Goal: Obtain resource: Download file/media

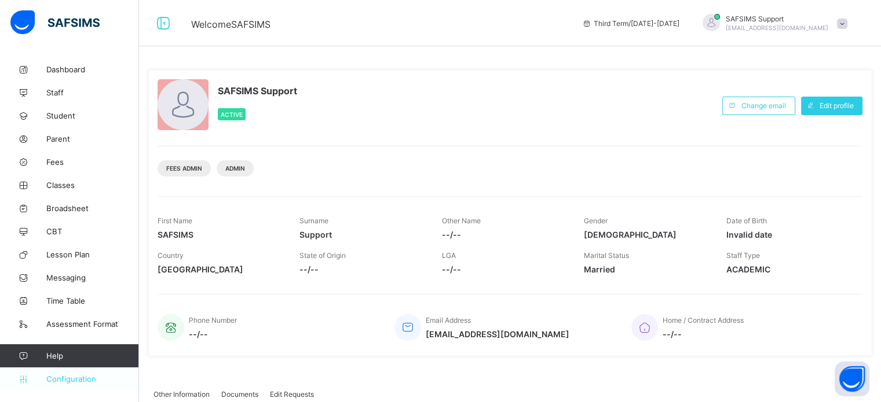
click at [86, 379] on span "Configuration" at bounding box center [92, 379] width 92 height 9
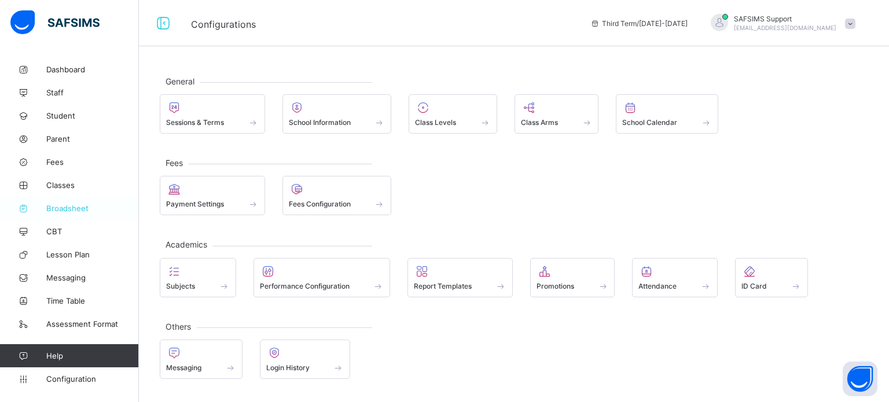
click at [74, 204] on span "Broadsheet" at bounding box center [92, 208] width 93 height 9
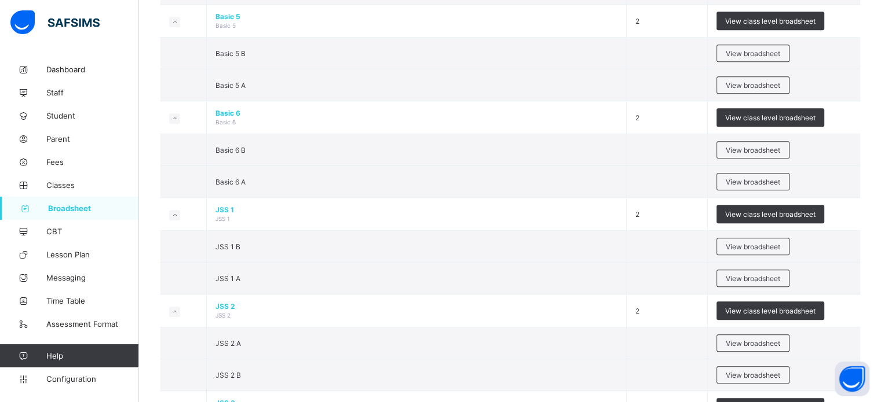
scroll to position [811, 0]
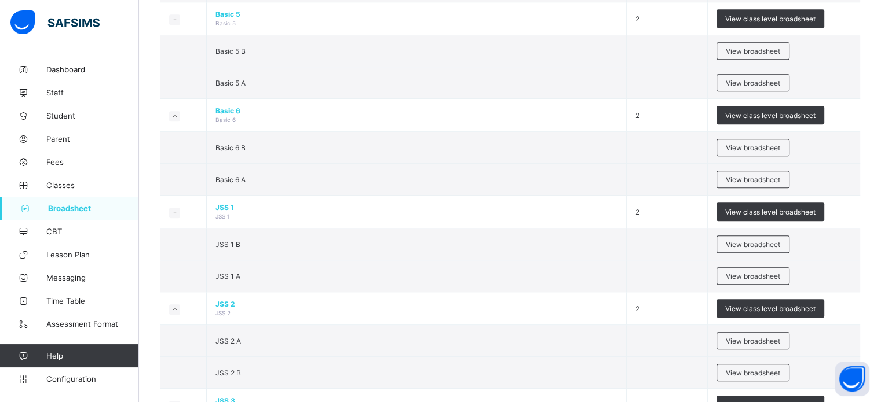
click at [743, 273] on span "View broadsheet" at bounding box center [753, 276] width 54 height 9
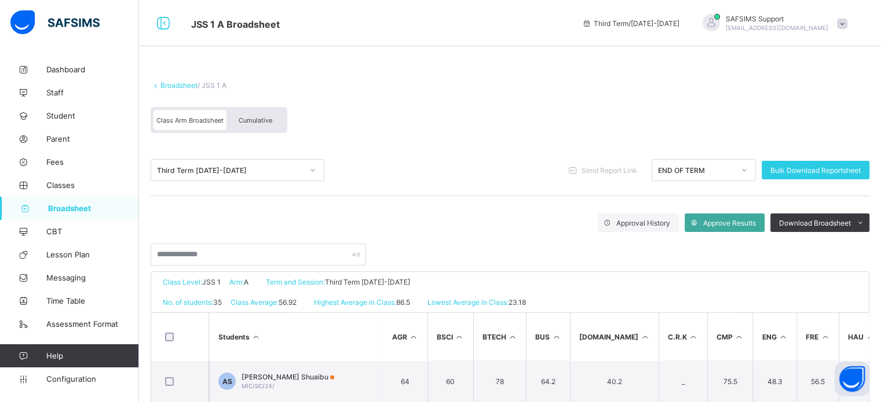
click at [262, 126] on div "Cumulative" at bounding box center [255, 120] width 58 height 20
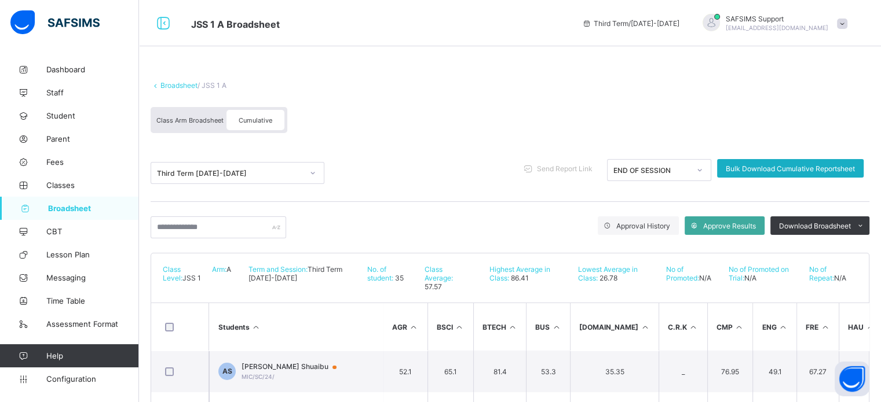
click at [796, 164] on div "Bulk Download Cumulative Reportsheet" at bounding box center [790, 168] width 146 height 19
click at [174, 81] on link "Broadsheet" at bounding box center [178, 85] width 37 height 9
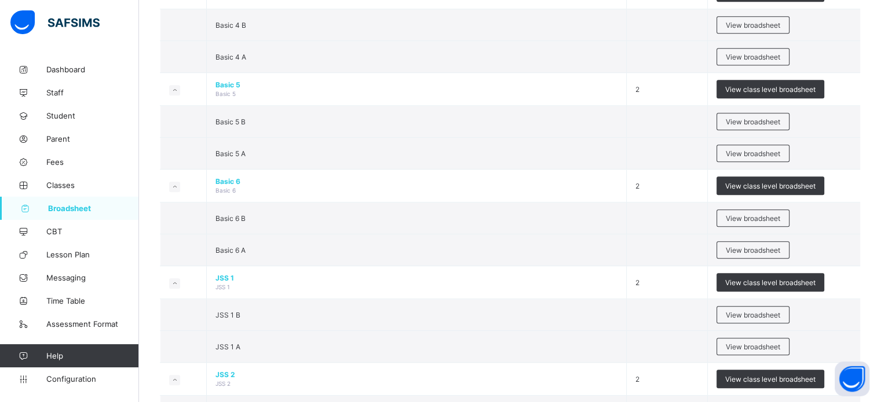
scroll to position [811, 0]
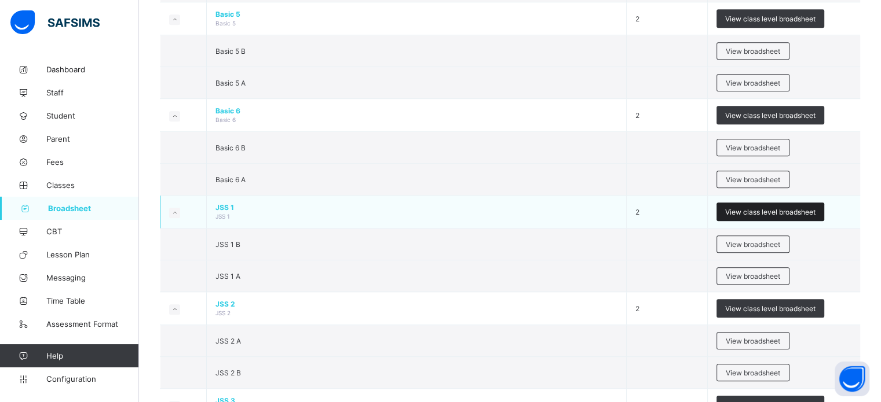
click at [747, 208] on span "View class level broadsheet" at bounding box center [770, 212] width 90 height 9
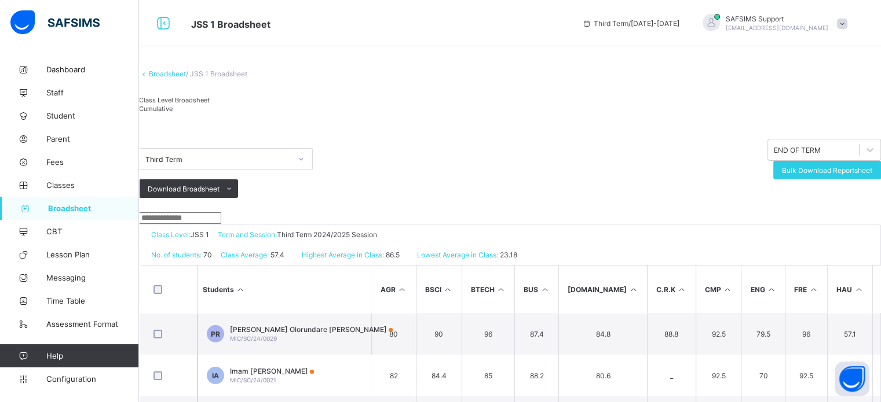
click at [173, 113] on span "Cumulative" at bounding box center [156, 109] width 34 height 8
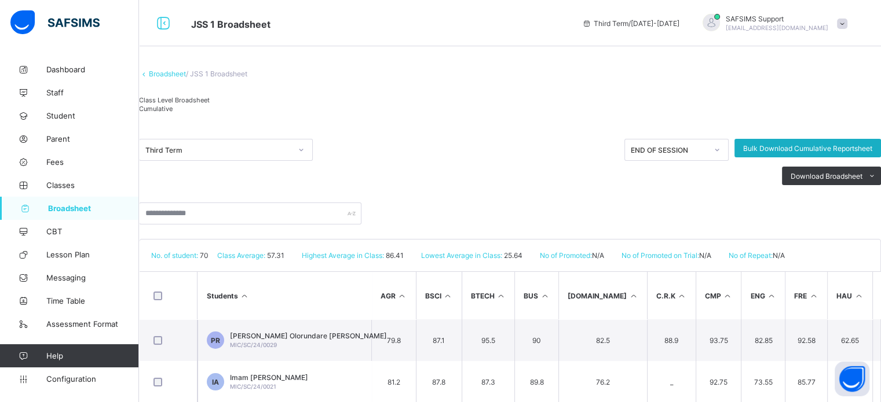
click at [777, 153] on span "Bulk Download Cumulative Reportsheet" at bounding box center [807, 148] width 129 height 9
click at [69, 378] on span "Configuration" at bounding box center [92, 379] width 92 height 9
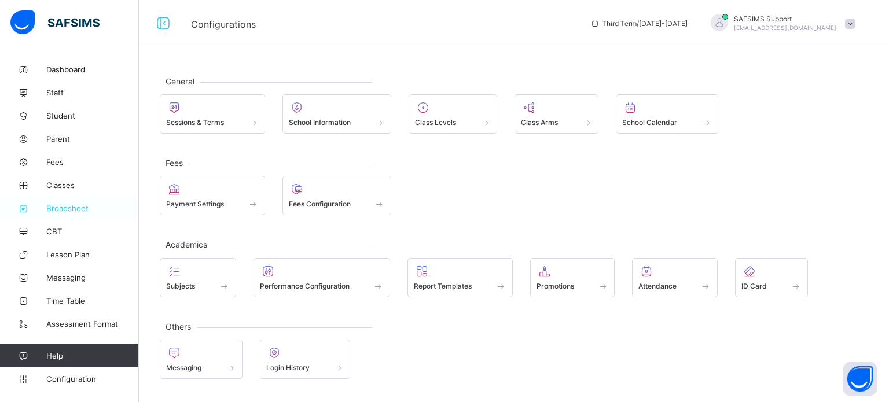
click at [68, 199] on link "Broadsheet" at bounding box center [69, 208] width 139 height 23
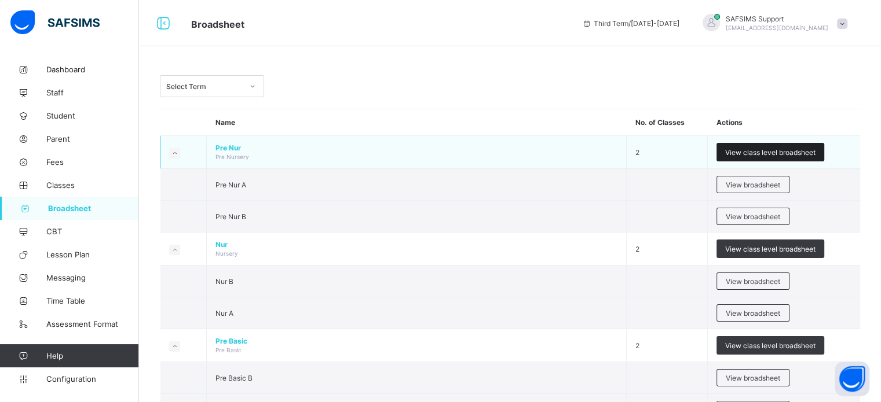
click at [768, 150] on span "View class level broadsheet" at bounding box center [770, 152] width 90 height 9
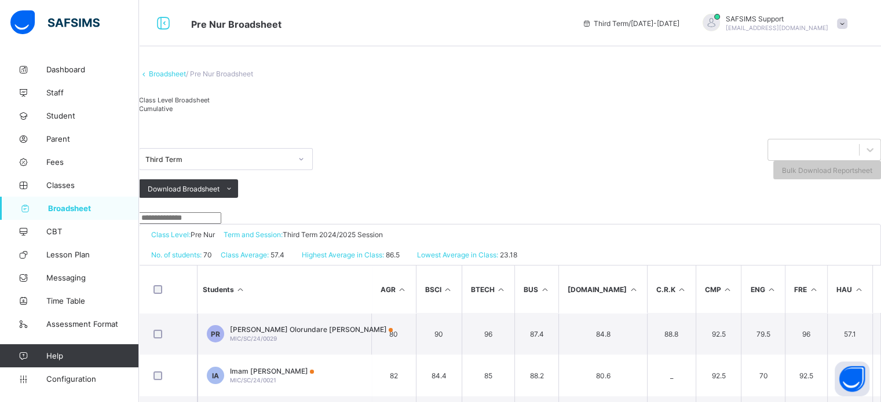
click at [758, 124] on div "Class Level Broadsheet Cumulative" at bounding box center [510, 107] width 742 height 35
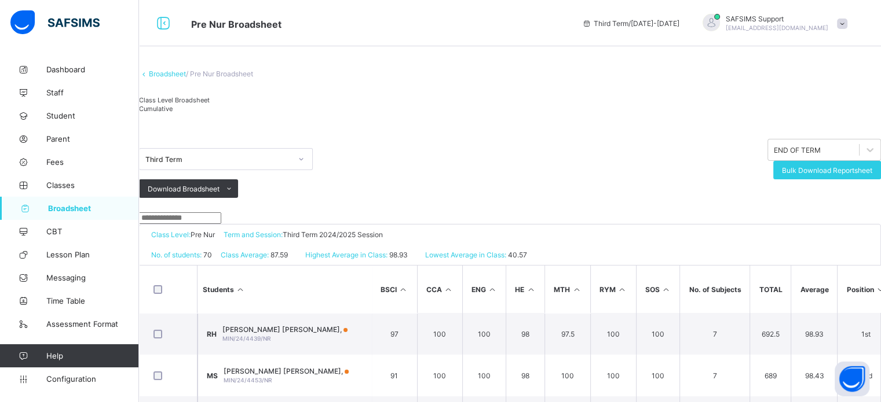
click at [210, 113] on div "Cumulative" at bounding box center [174, 108] width 71 height 9
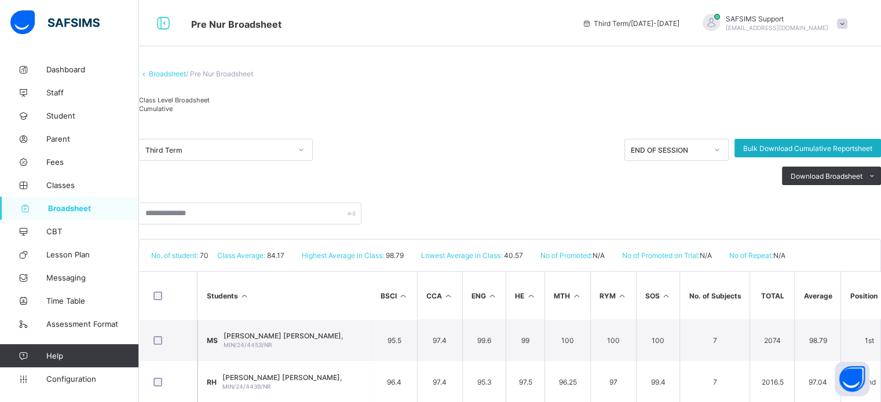
click at [781, 153] on span "Bulk Download Cumulative Reportsheet" at bounding box center [807, 148] width 129 height 9
click at [88, 379] on span "Configuration" at bounding box center [92, 379] width 92 height 9
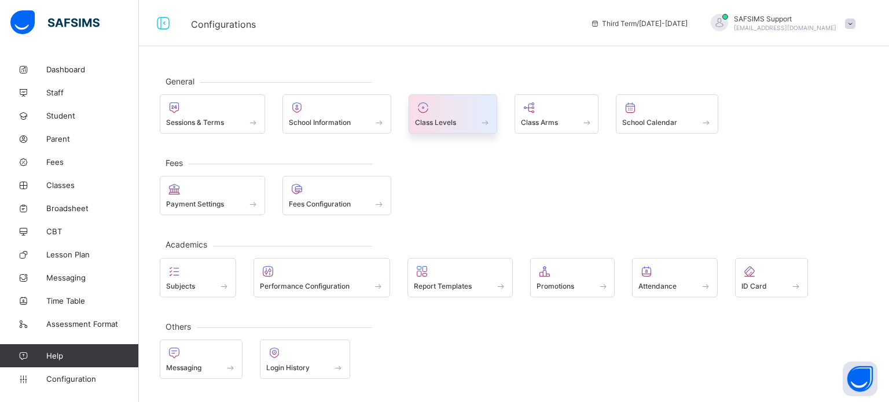
click at [432, 118] on span "Class Levels" at bounding box center [435, 122] width 41 height 9
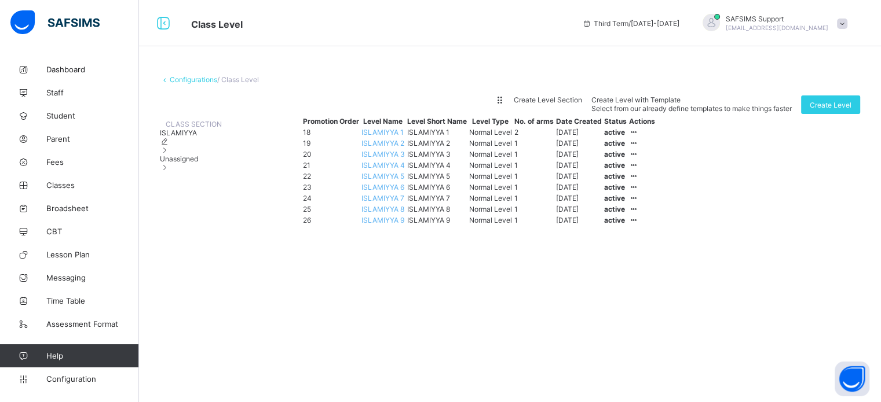
drag, startPoint x: 213, startPoint y: 204, endPoint x: 263, endPoint y: 202, distance: 50.4
click at [212, 172] on div "Unassigned" at bounding box center [191, 163] width 62 height 17
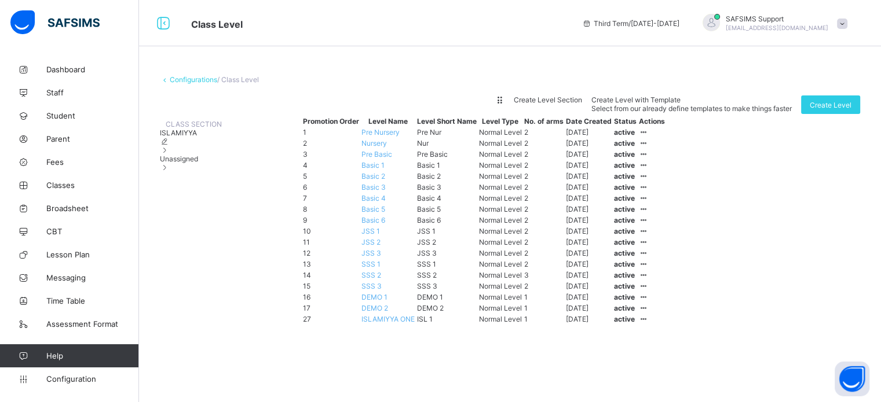
click at [400, 137] on span "Pre Nursery" at bounding box center [380, 132] width 38 height 9
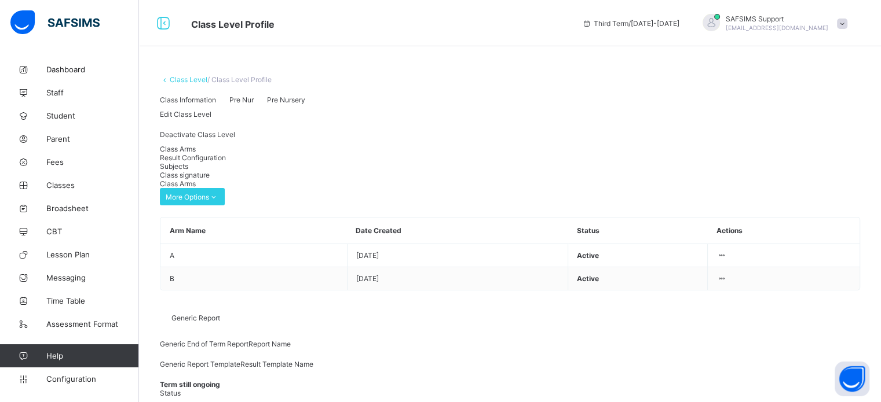
click at [229, 162] on div "Result Configuration" at bounding box center [510, 157] width 700 height 9
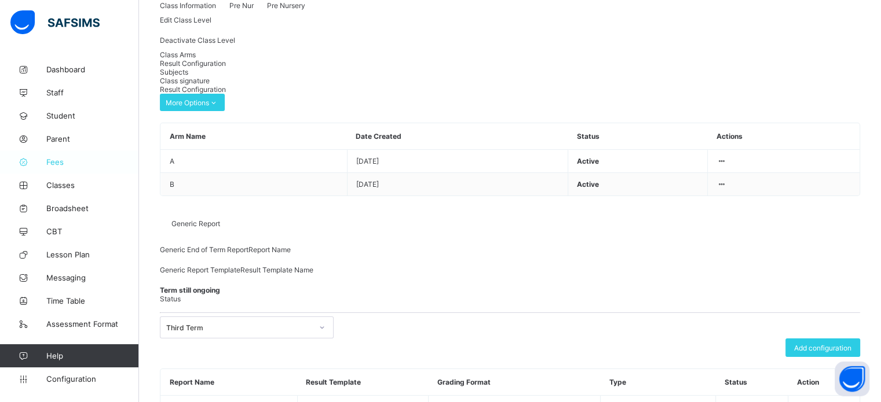
scroll to position [58, 0]
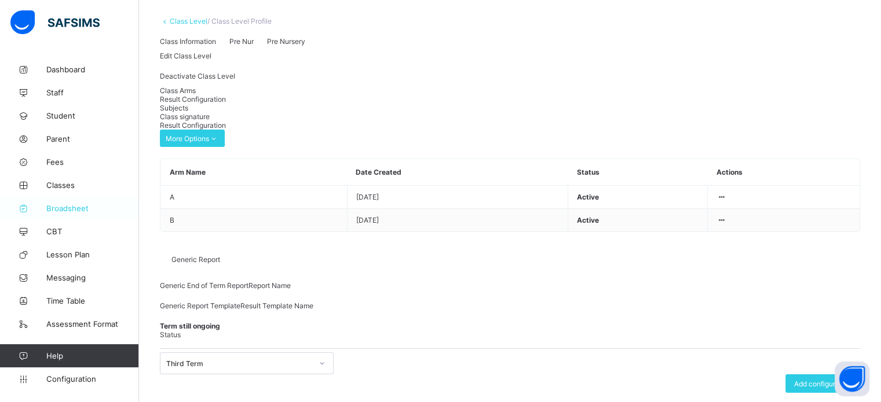
drag, startPoint x: 39, startPoint y: 208, endPoint x: 50, endPoint y: 204, distance: 11.0
click at [39, 208] on icon at bounding box center [23, 208] width 46 height 9
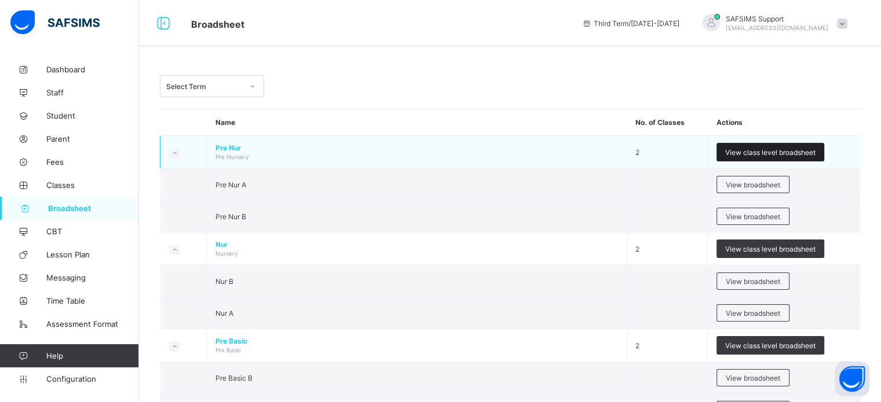
click at [752, 152] on span "View class level broadsheet" at bounding box center [770, 152] width 90 height 9
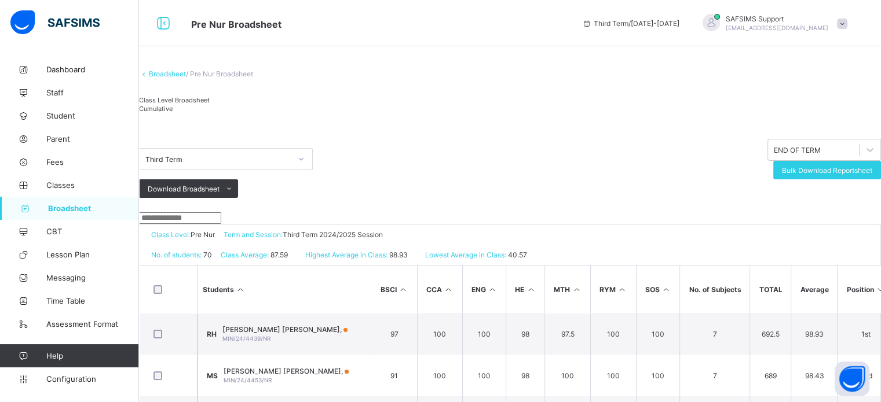
click at [173, 113] on span "Cumulative" at bounding box center [156, 109] width 34 height 8
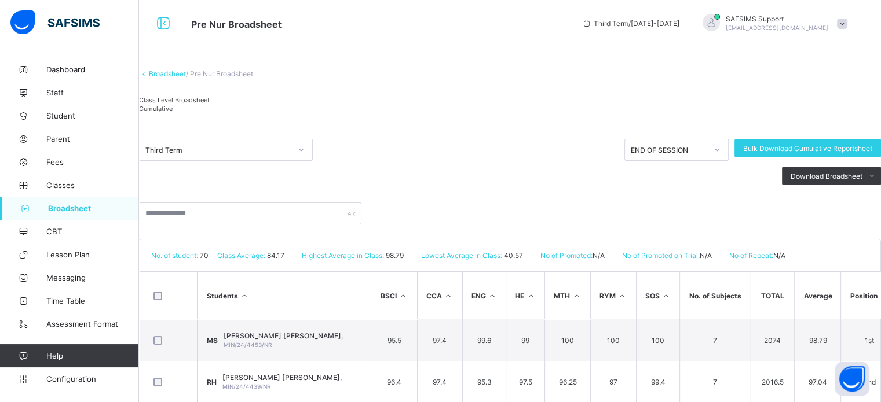
drag, startPoint x: 178, startPoint y: 97, endPoint x: 214, endPoint y: 122, distance: 43.4
click at [178, 78] on link "Broadsheet" at bounding box center [167, 73] width 37 height 9
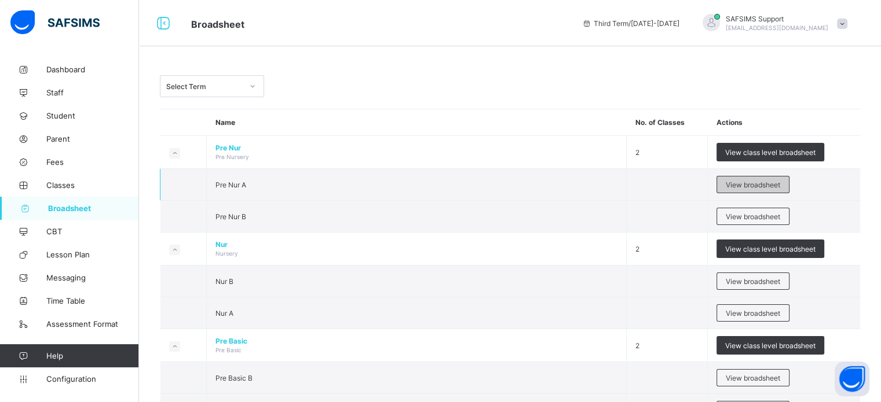
click at [780, 184] on span "View broadsheet" at bounding box center [753, 185] width 54 height 9
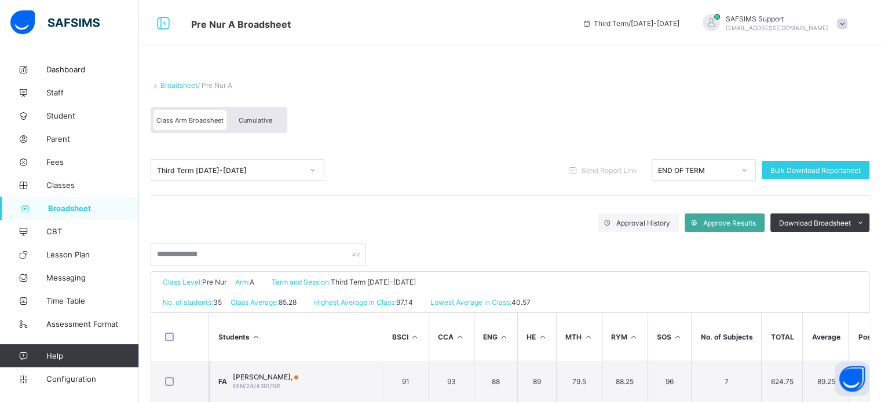
click at [192, 127] on div "Class Arm Broadsheet" at bounding box center [189, 120] width 73 height 20
click at [257, 118] on span "Cumulative" at bounding box center [256, 120] width 34 height 8
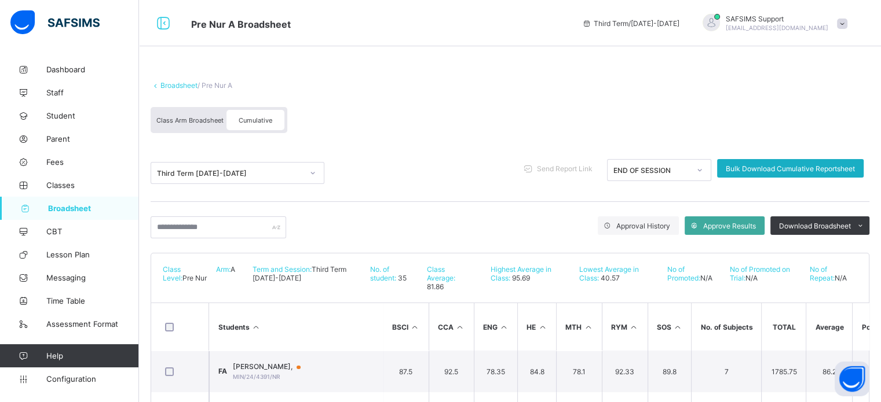
click at [790, 165] on span "Bulk Download Cumulative Reportsheet" at bounding box center [790, 168] width 129 height 9
click at [169, 80] on div "Broadsheet / Pre Nur A Class Arm Broadsheet Cumulative" at bounding box center [510, 106] width 719 height 75
click at [171, 85] on link "Broadsheet" at bounding box center [178, 85] width 37 height 9
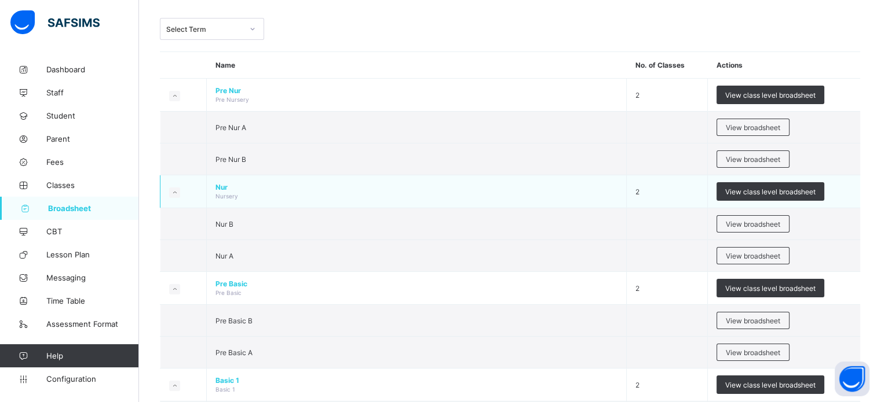
scroll to position [58, 0]
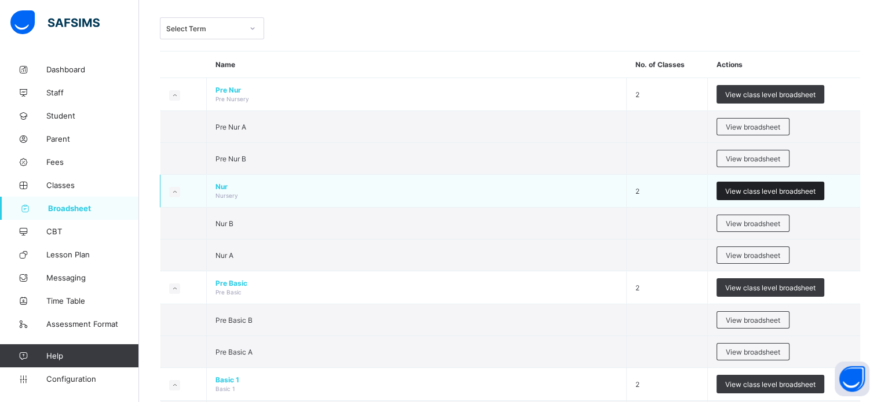
click at [767, 191] on span "View class level broadsheet" at bounding box center [770, 191] width 90 height 9
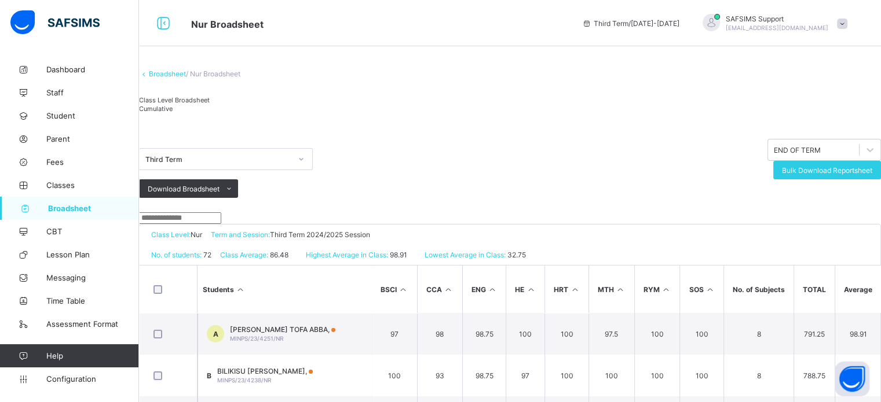
click at [173, 113] on span "Cumulative" at bounding box center [156, 109] width 34 height 8
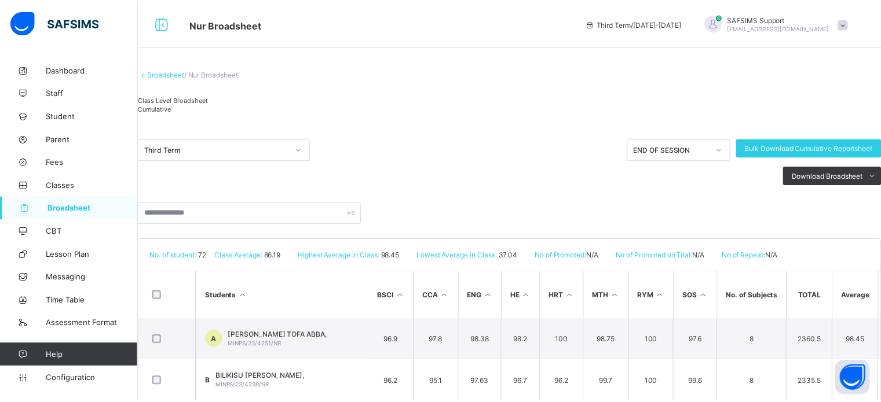
scroll to position [58, 0]
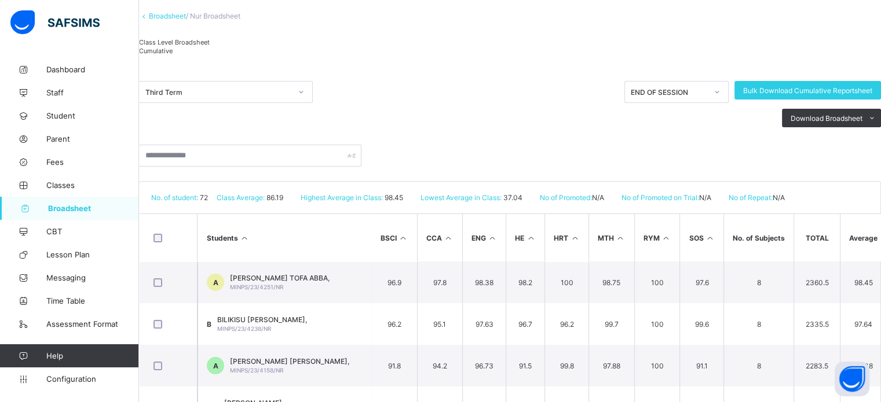
click at [173, 55] on span "Cumulative" at bounding box center [156, 51] width 34 height 8
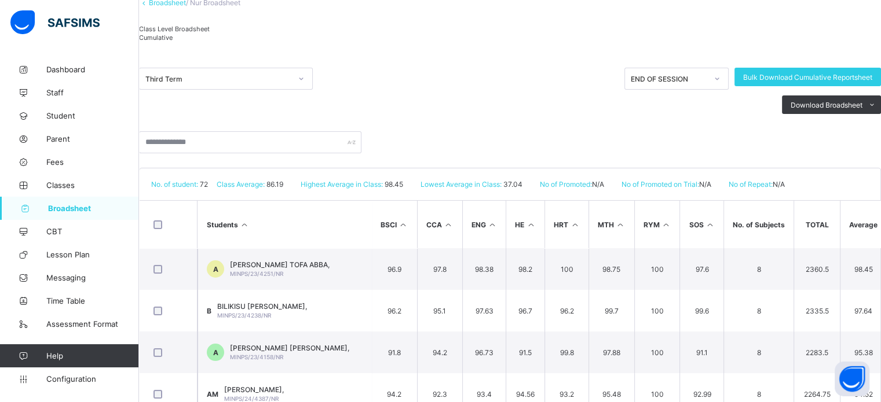
scroll to position [0, 0]
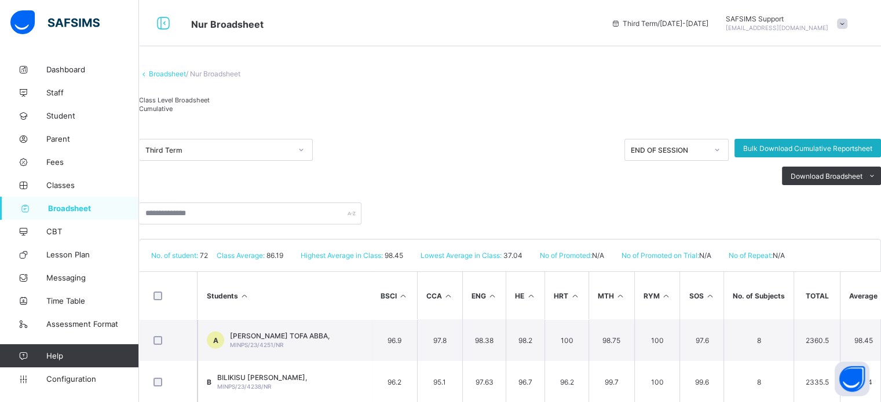
click at [797, 157] on div "Bulk Download Cumulative Reportsheet" at bounding box center [807, 148] width 146 height 19
click at [81, 380] on span "Configuration" at bounding box center [92, 379] width 92 height 9
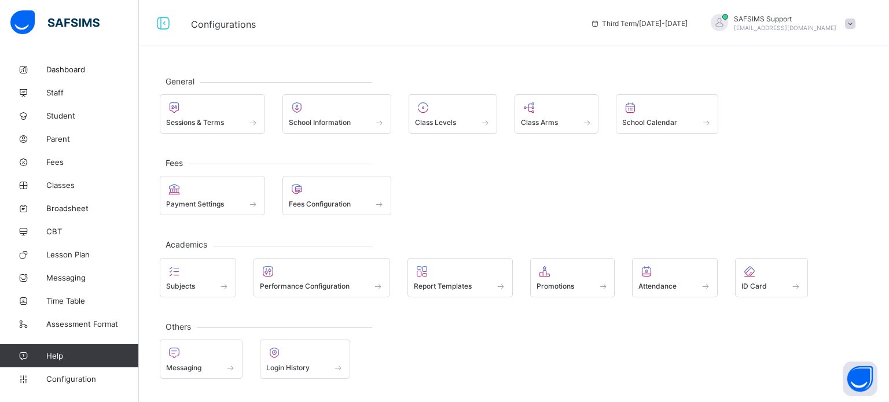
drag, startPoint x: 802, startPoint y: 0, endPoint x: 481, endPoint y: 41, distance: 323.4
click at [482, 41] on div "Configurations Third Term / 2024-2025 SAFSIMS Support musbahu.rufai@flexisaf.com" at bounding box center [444, 23] width 889 height 46
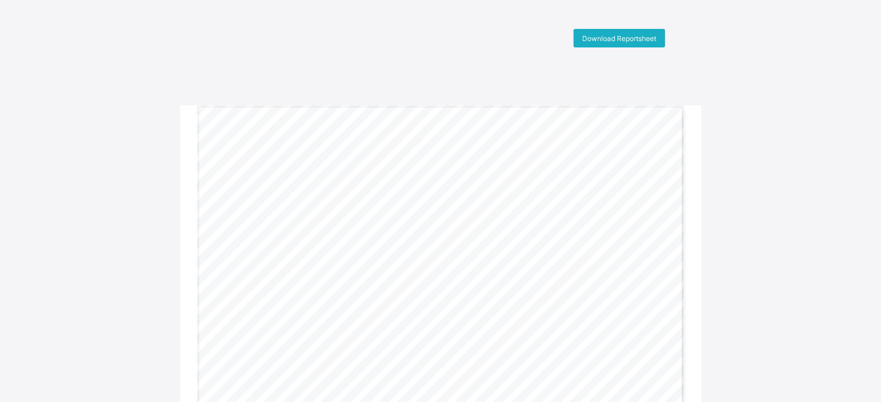
click at [632, 38] on span "Download Reportsheet" at bounding box center [619, 38] width 74 height 9
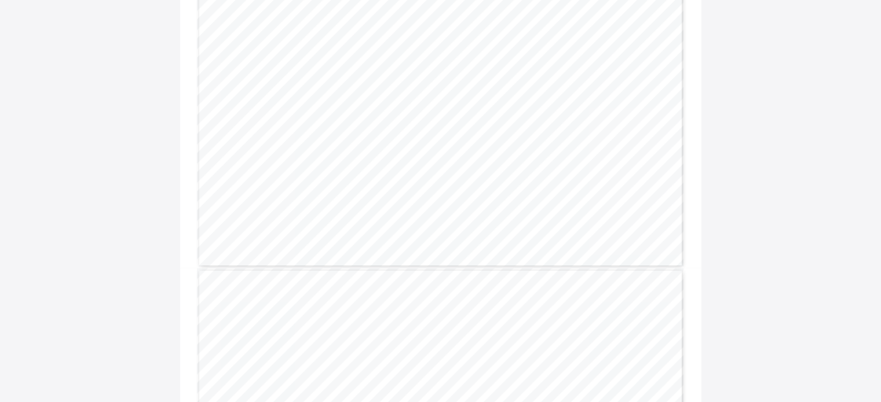
scroll to position [1100, 0]
